Goal: Navigation & Orientation: Find specific page/section

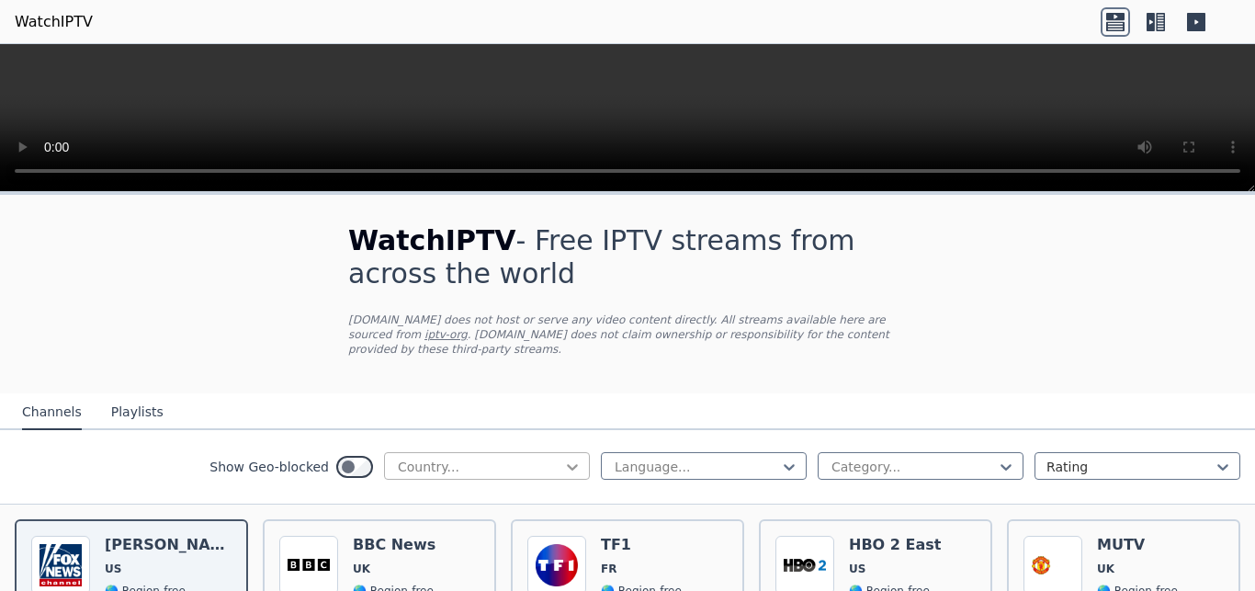
click at [563, 457] on icon at bounding box center [572, 466] width 18 height 18
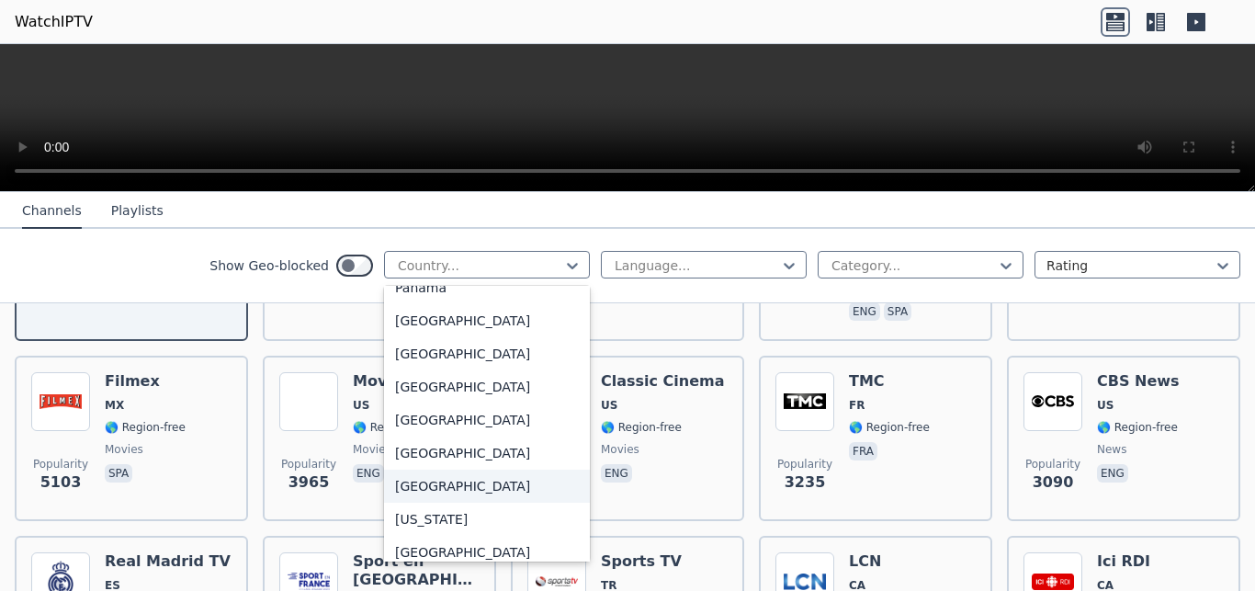
scroll to position [4711, 0]
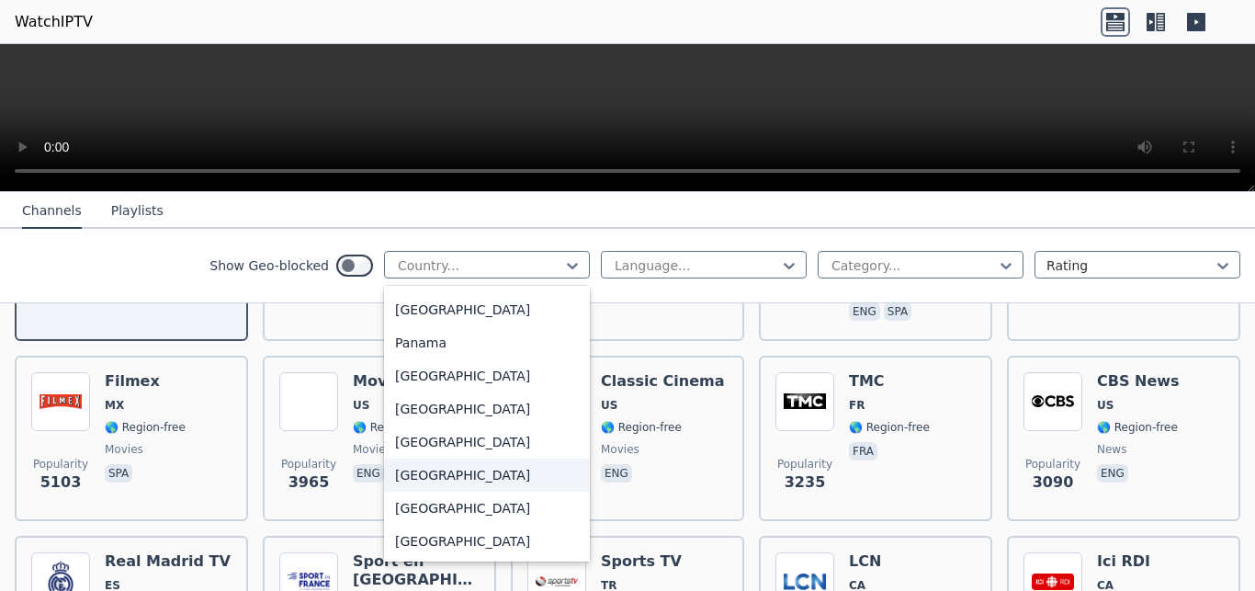
click at [424, 473] on div "[GEOGRAPHIC_DATA]" at bounding box center [487, 474] width 206 height 33
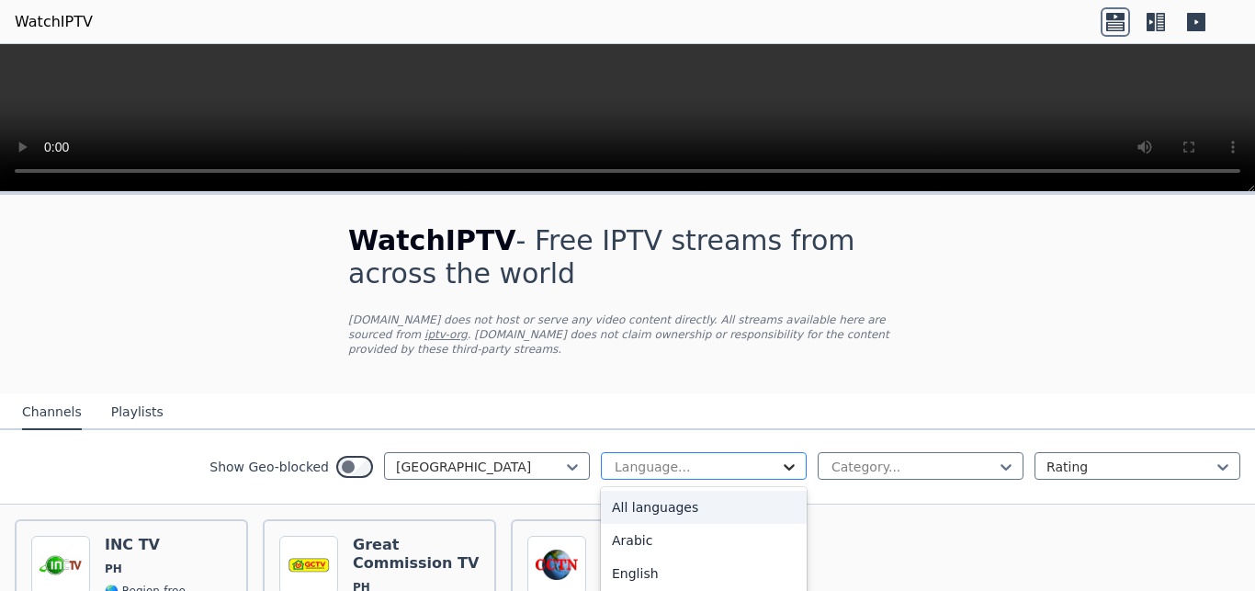
click at [780, 457] on icon at bounding box center [789, 466] width 18 height 18
click at [698, 495] on div "All languages" at bounding box center [704, 507] width 206 height 33
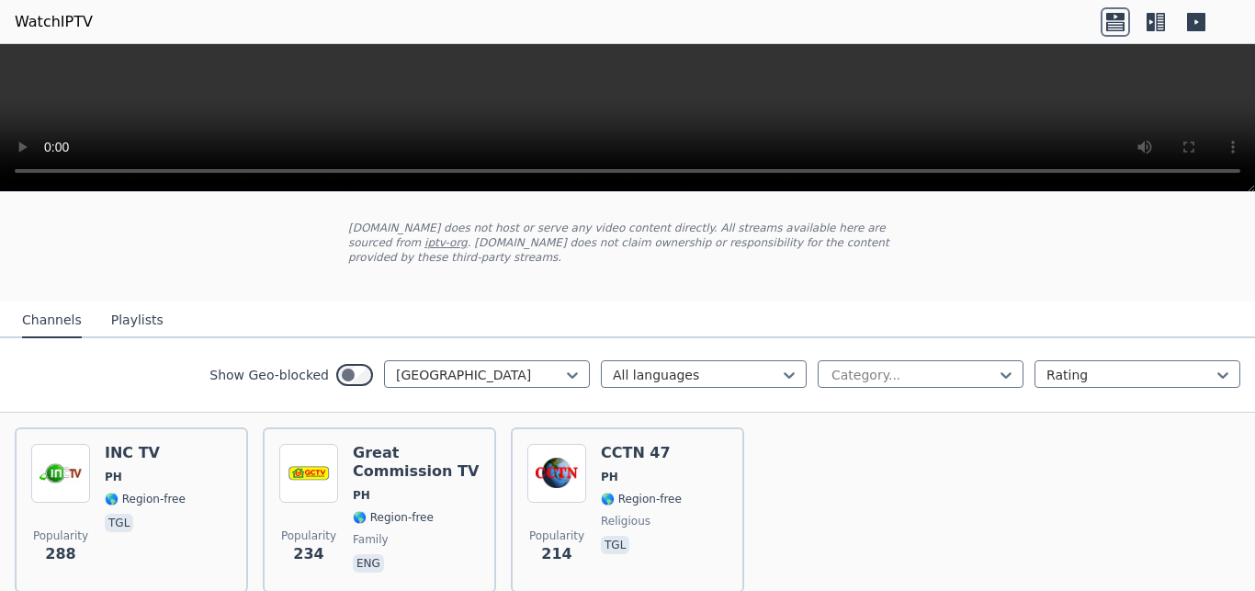
scroll to position [156, 0]
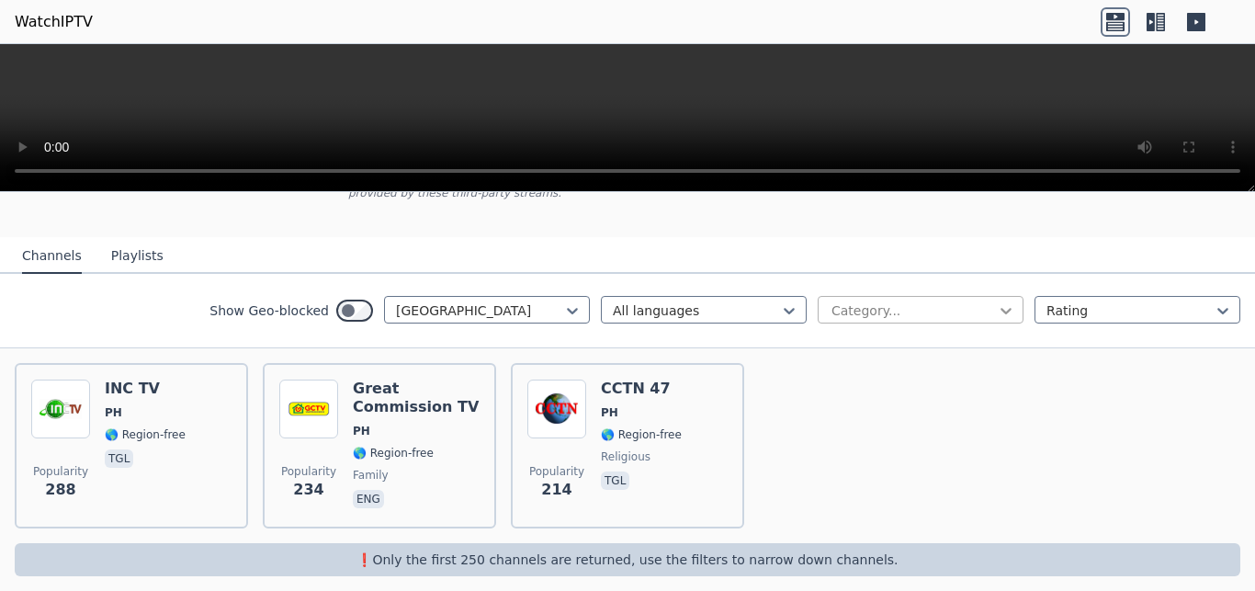
click at [997, 301] on icon at bounding box center [1006, 310] width 18 height 18
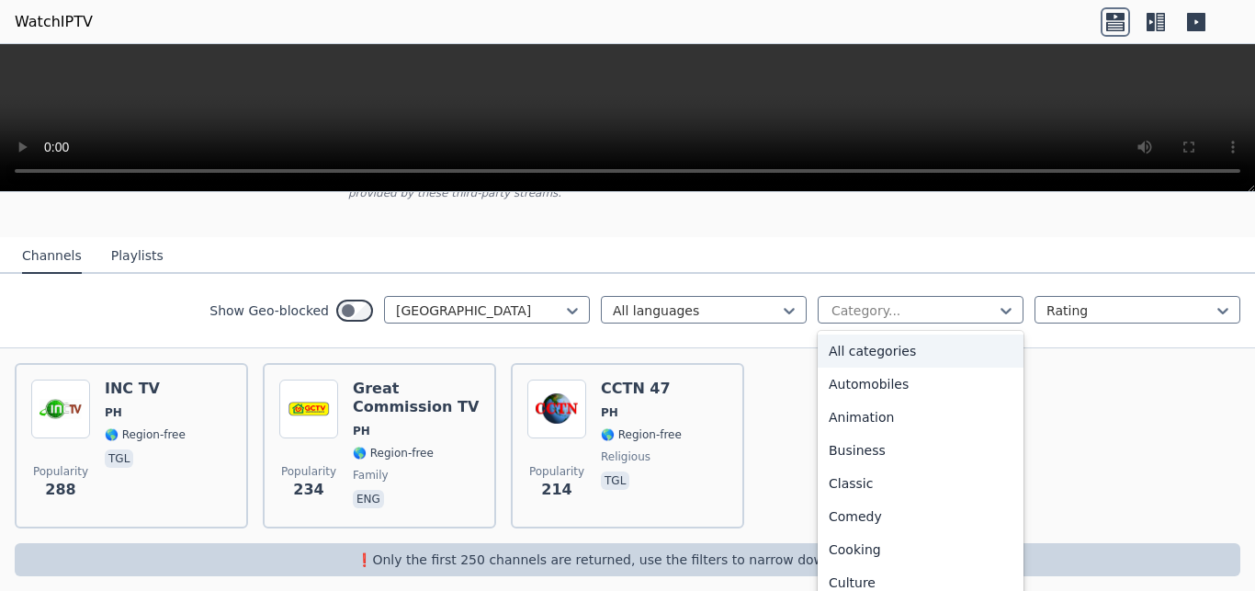
click at [951, 334] on div "All categories" at bounding box center [921, 350] width 206 height 33
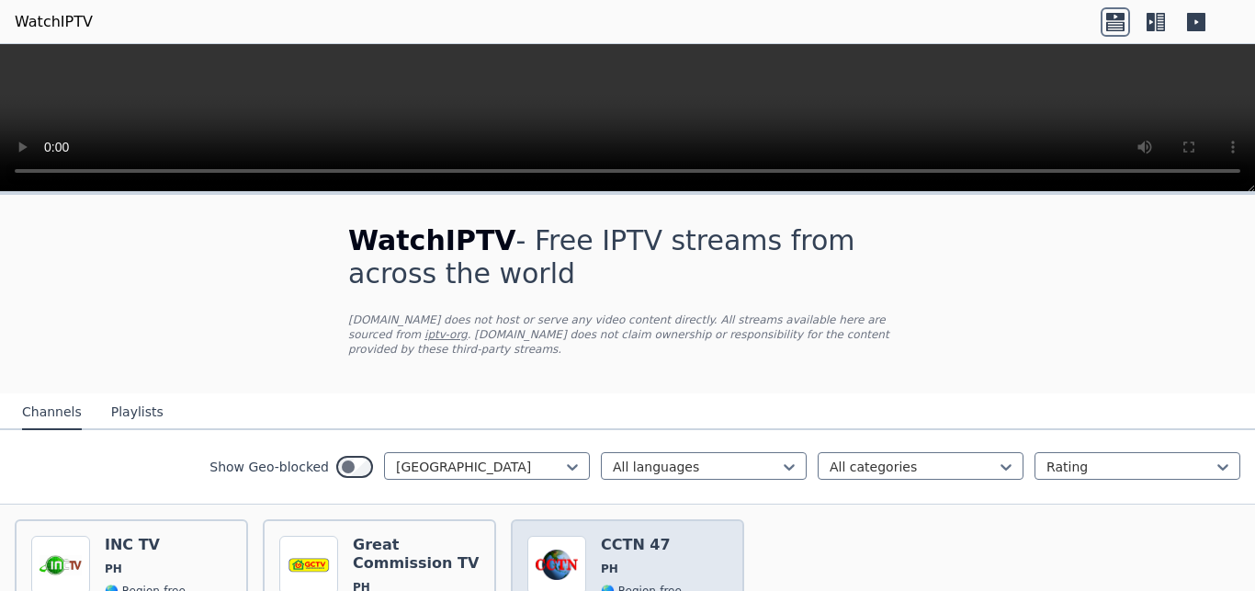
scroll to position [156, 0]
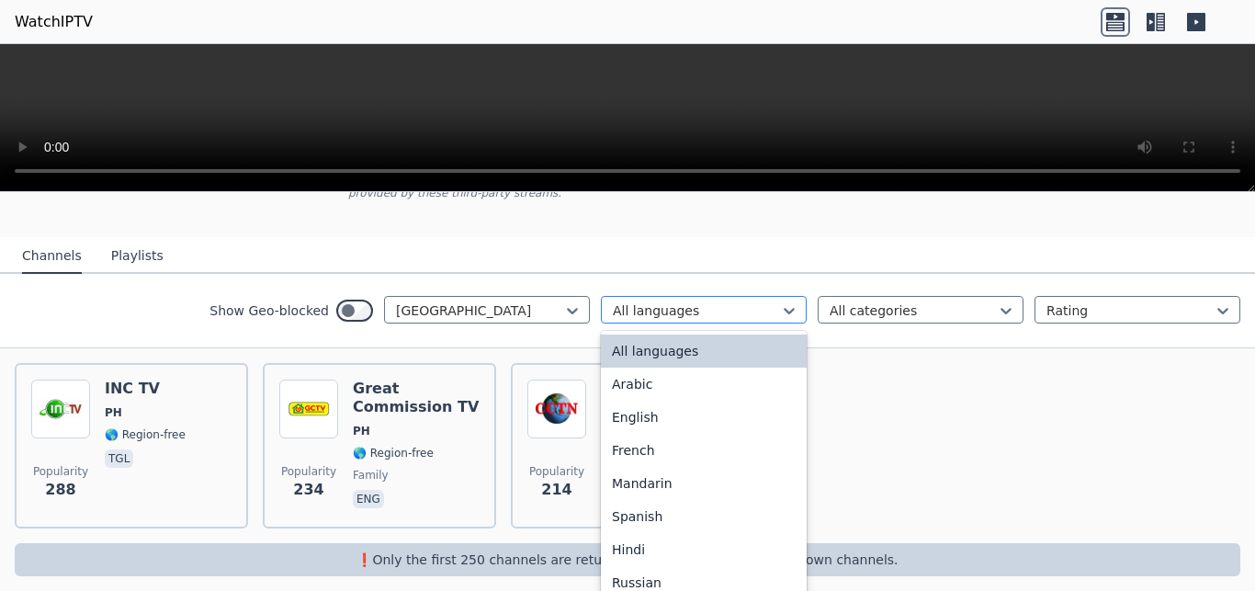
click at [757, 301] on div at bounding box center [696, 310] width 167 height 18
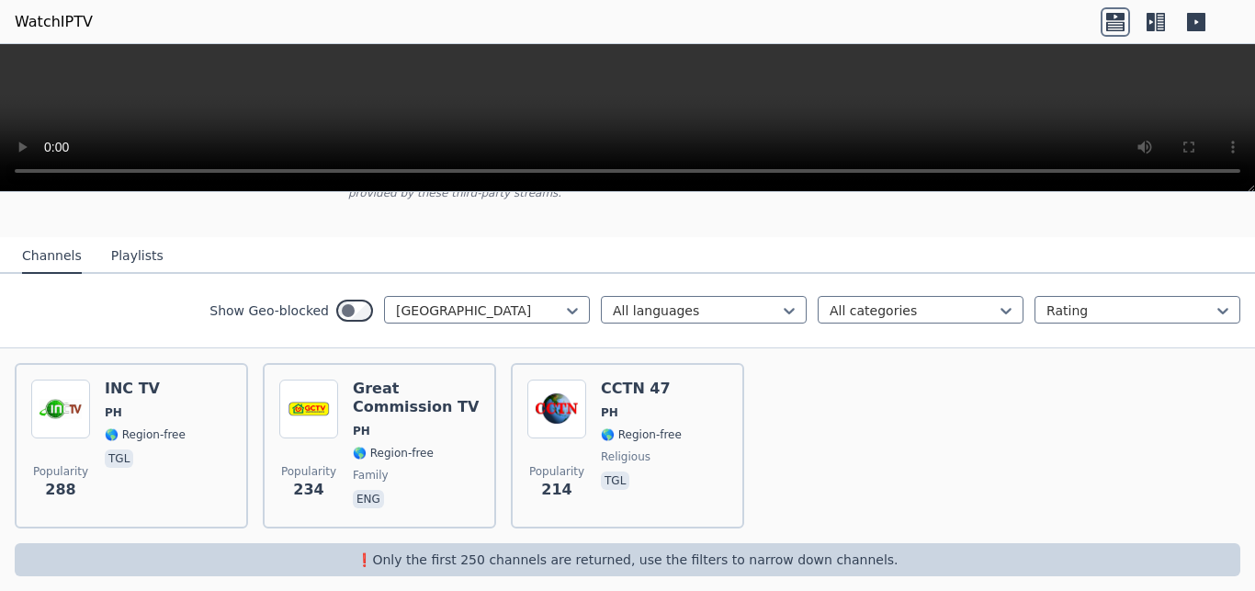
click at [134, 239] on button "Playlists" at bounding box center [137, 256] width 52 height 35
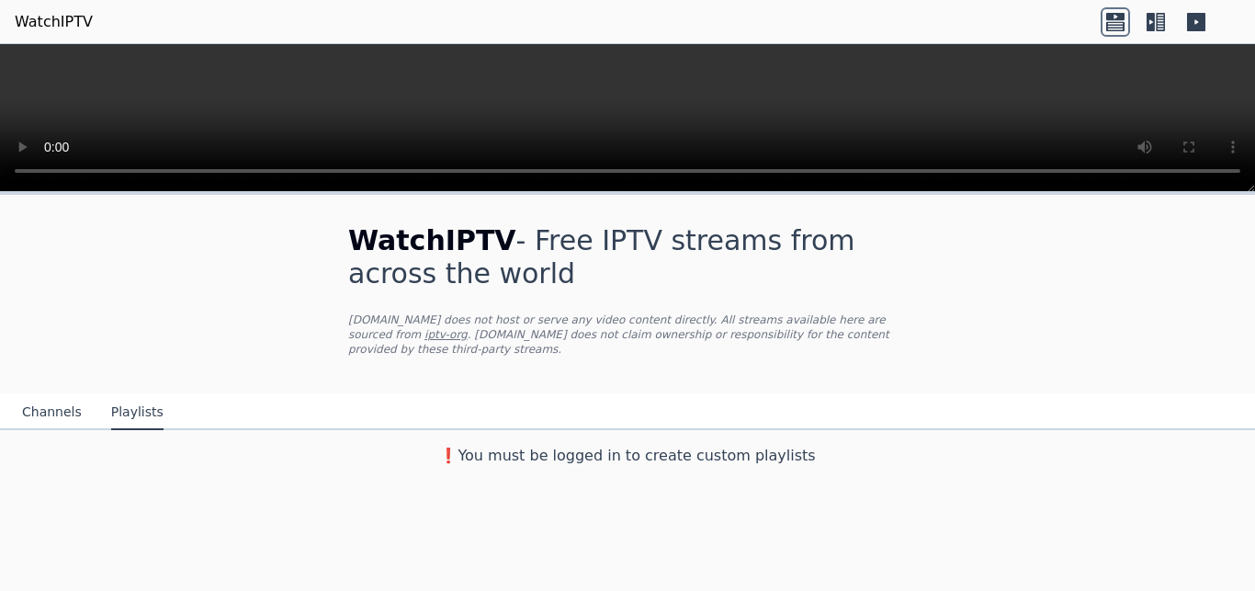
click at [58, 393] on nav "Channels Playlists" at bounding box center [627, 411] width 1255 height 37
click at [45, 406] on button "Channels" at bounding box center [52, 412] width 60 height 35
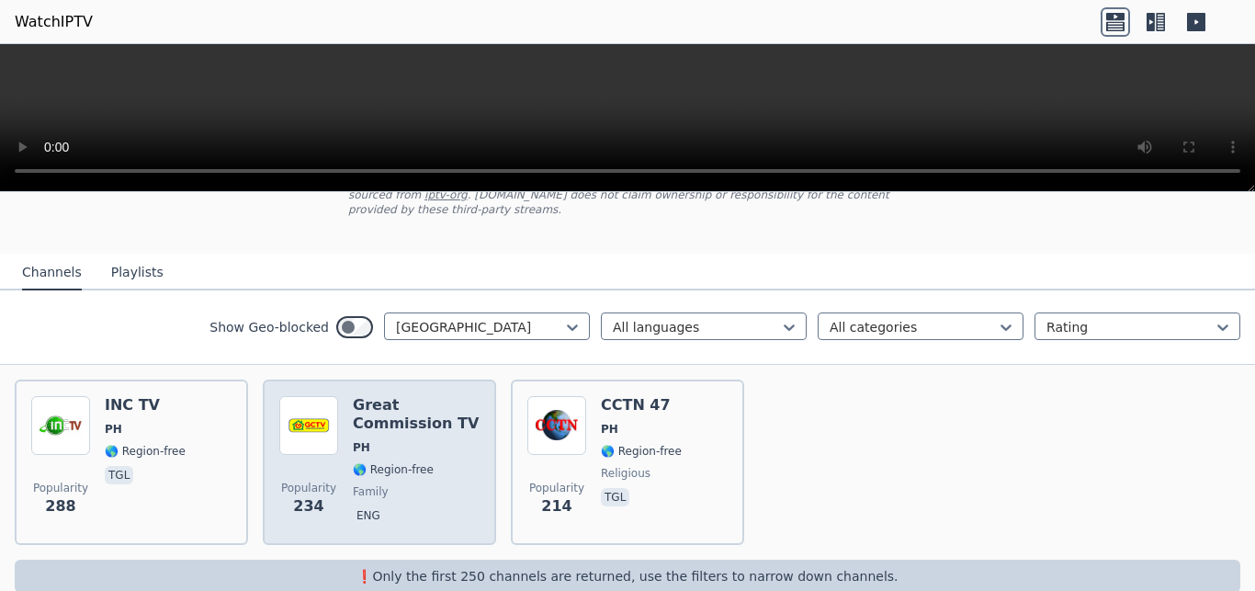
scroll to position [156, 0]
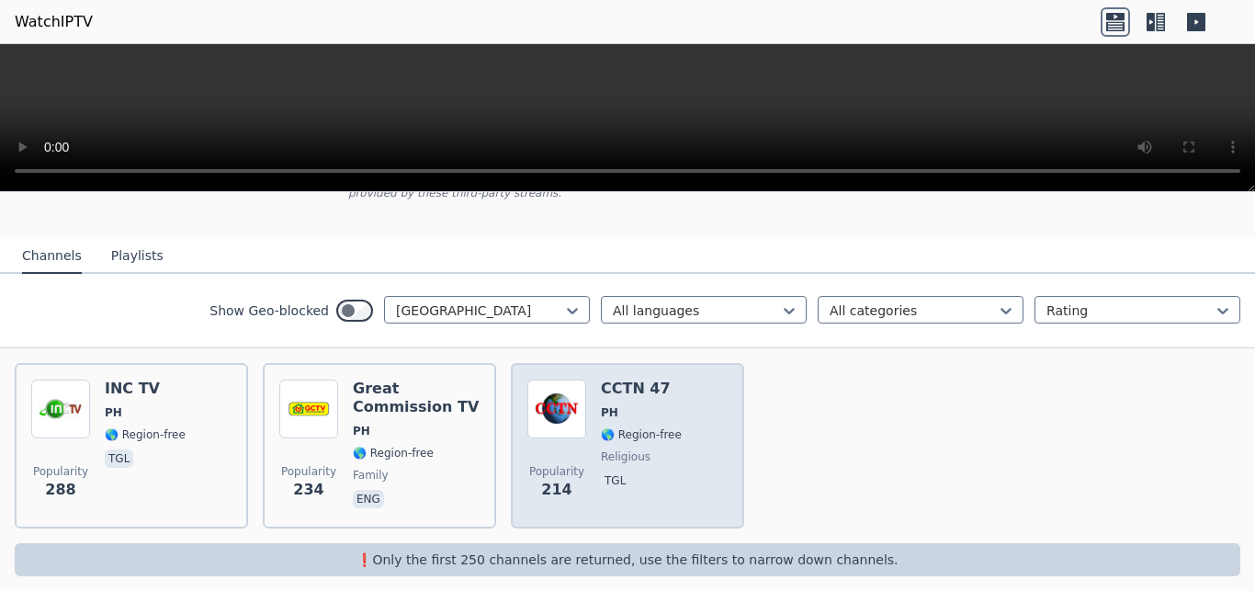
click at [658, 427] on span "🌎 Region-free" at bounding box center [641, 434] width 81 height 15
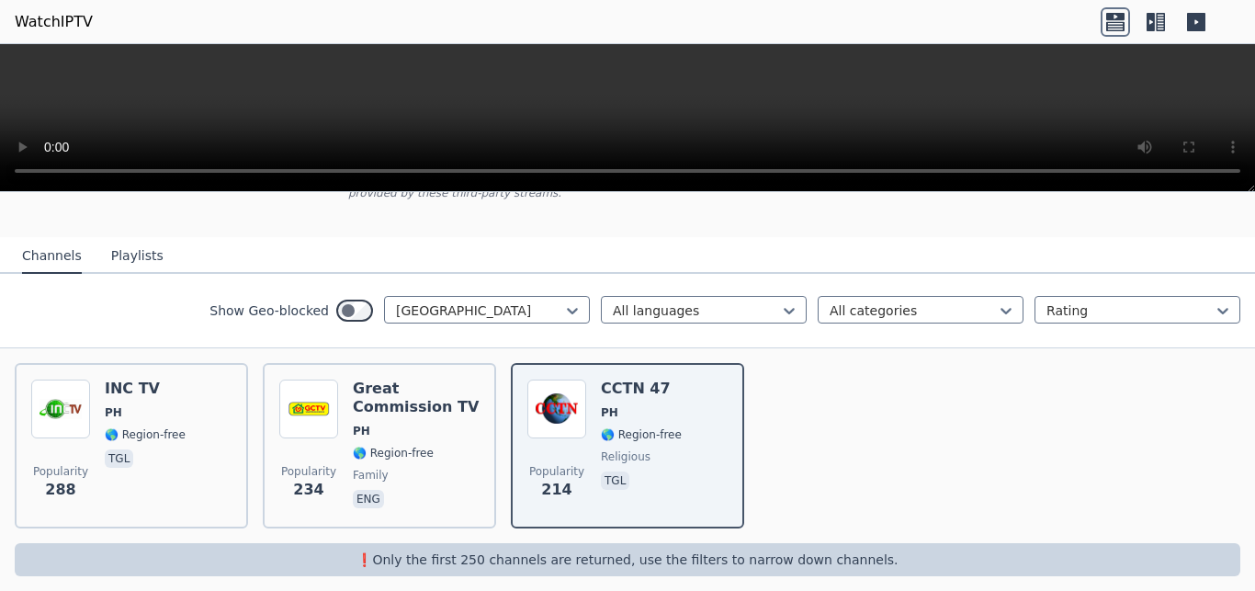
scroll to position [0, 0]
